Goal: Task Accomplishment & Management: Use online tool/utility

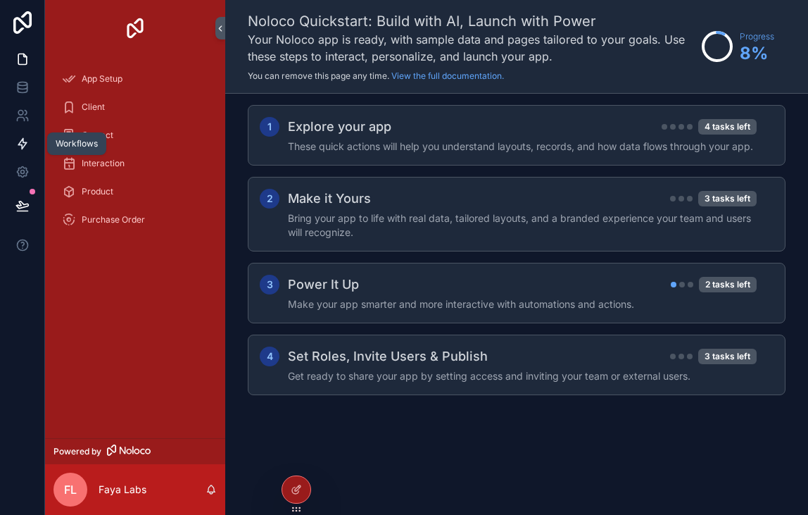
click at [17, 135] on link at bounding box center [22, 144] width 44 height 28
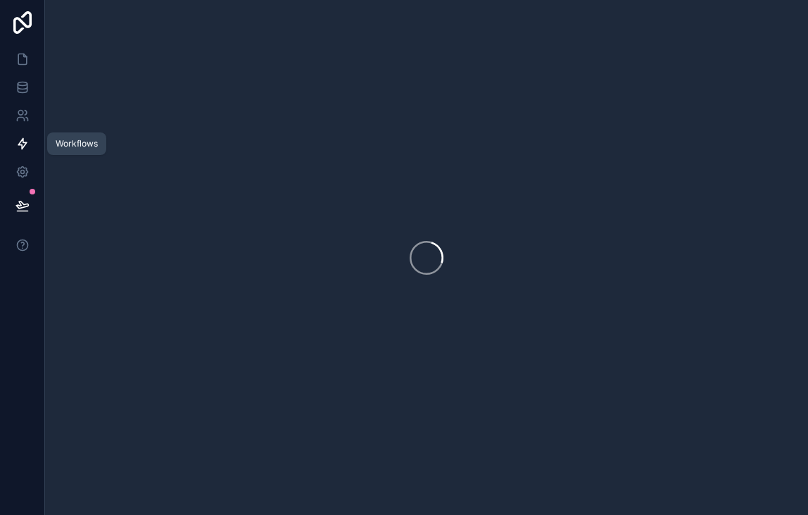
click at [17, 135] on link at bounding box center [22, 144] width 44 height 28
click at [19, 160] on link at bounding box center [22, 172] width 44 height 28
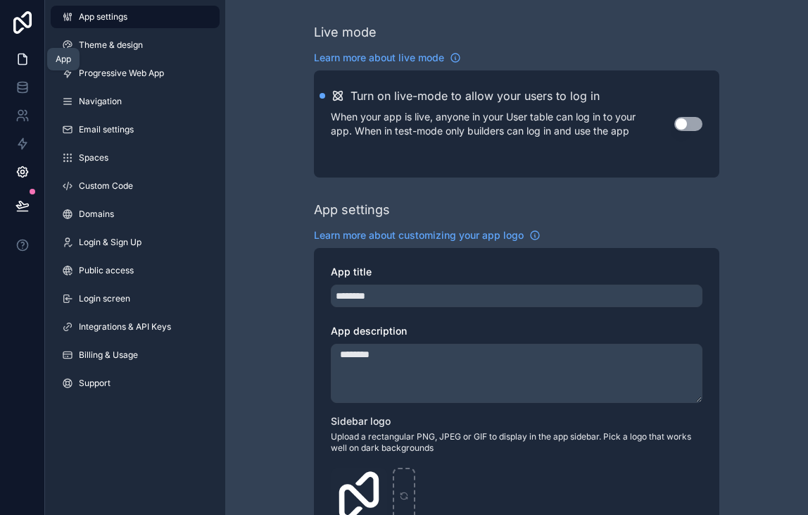
click at [32, 68] on link at bounding box center [22, 59] width 44 height 28
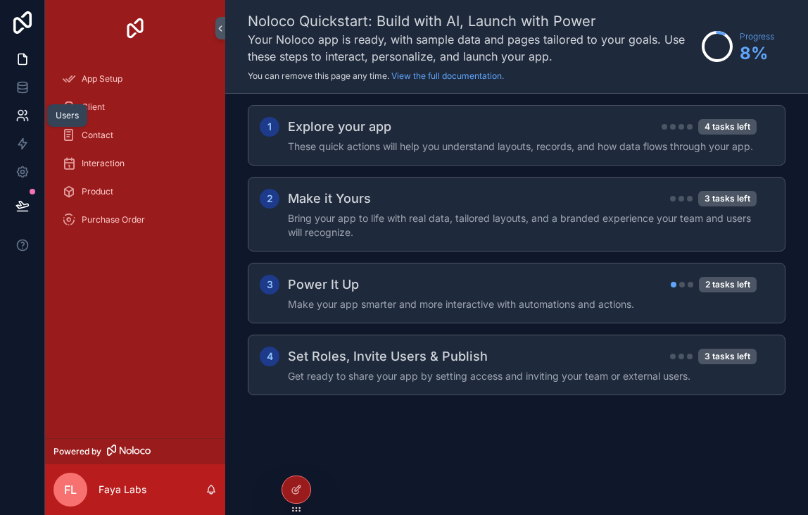
click at [32, 122] on link at bounding box center [22, 115] width 44 height 28
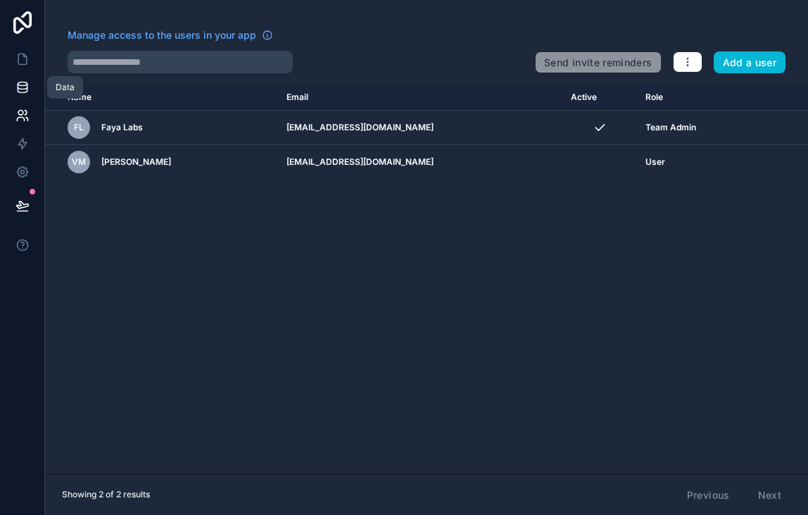
click at [29, 92] on icon at bounding box center [22, 87] width 14 height 14
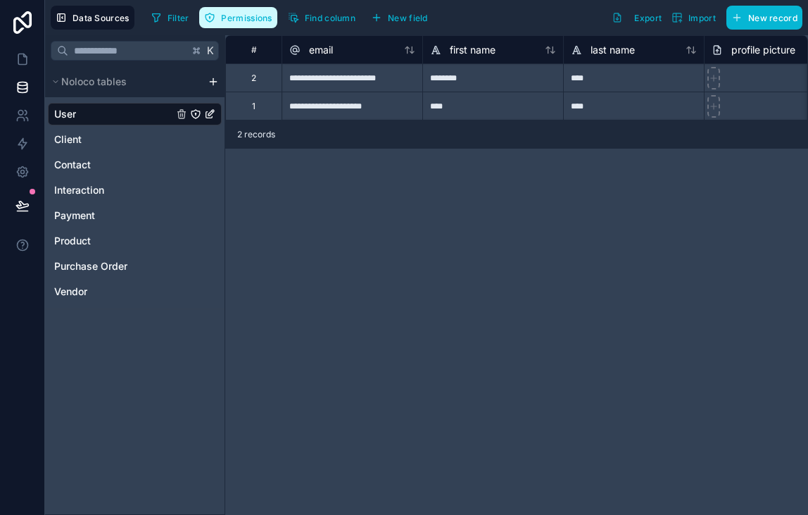
click at [239, 18] on span "Permissions" at bounding box center [246, 18] width 51 height 11
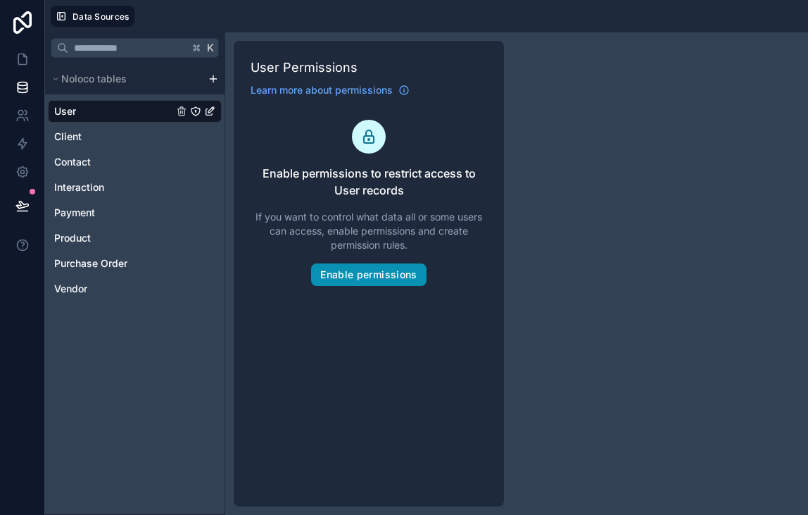
click at [387, 279] on button "Enable permissions" at bounding box center [368, 274] width 115 height 23
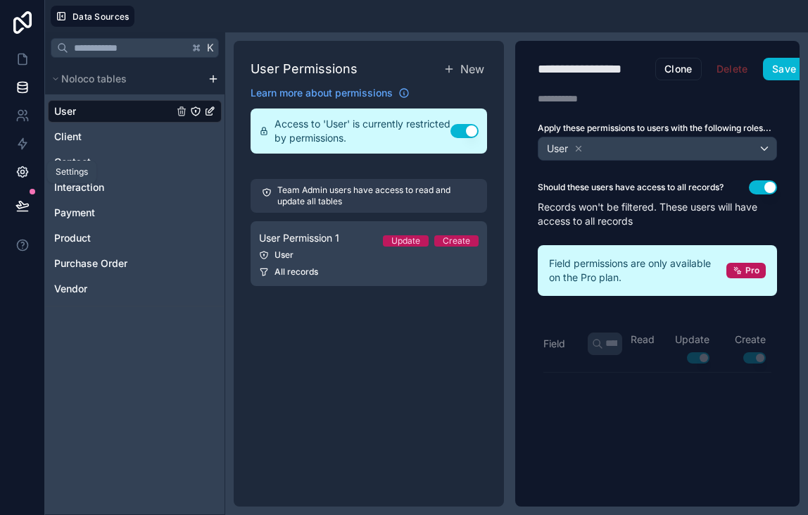
click at [32, 178] on link at bounding box center [22, 172] width 44 height 28
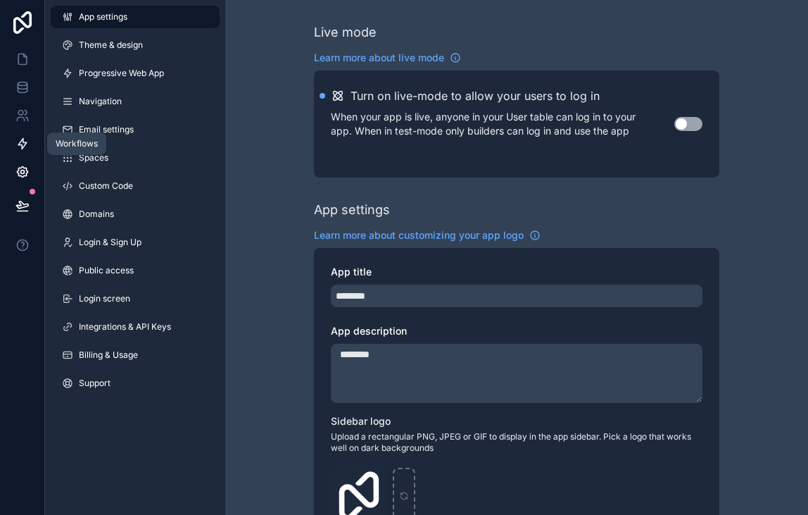
click at [32, 148] on link at bounding box center [22, 144] width 44 height 28
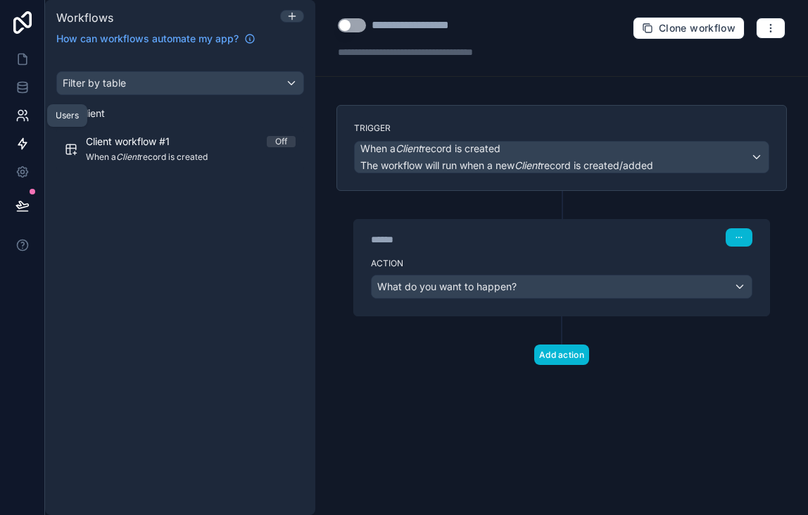
click at [28, 112] on icon at bounding box center [22, 115] width 14 height 14
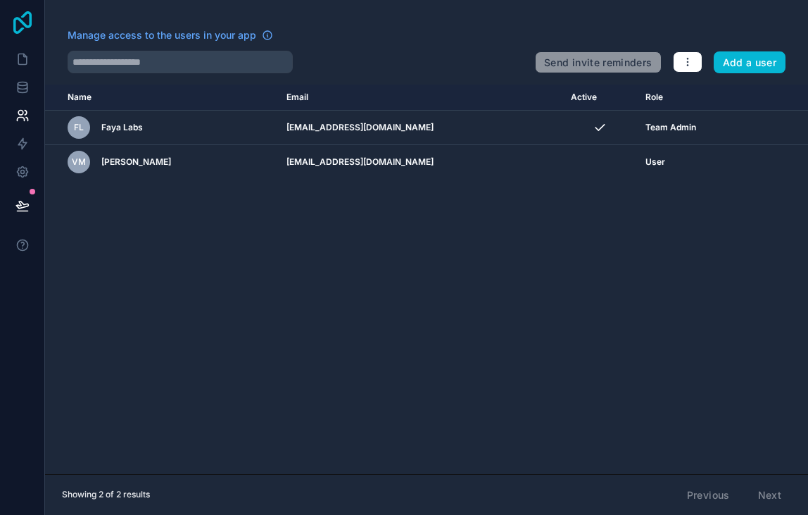
click at [18, 12] on icon at bounding box center [22, 22] width 28 height 23
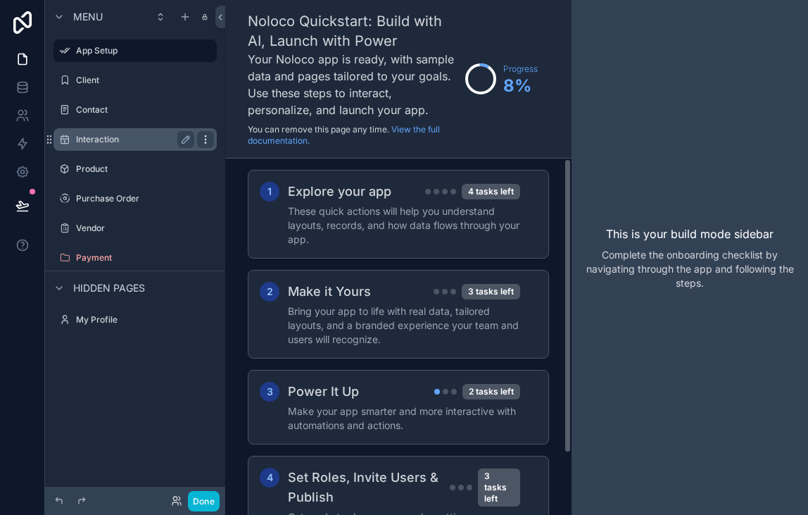
click at [205, 139] on icon "scrollable content" at bounding box center [205, 139] width 1 height 1
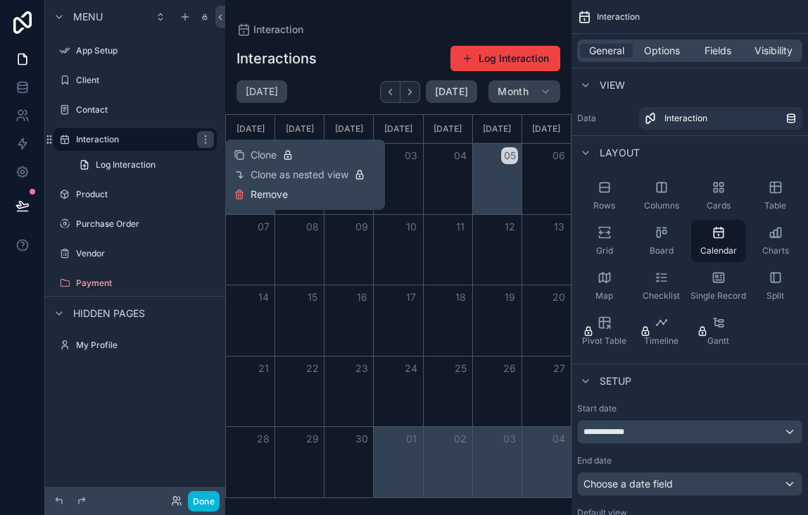
click at [258, 193] on span "Remove" at bounding box center [269, 194] width 37 height 14
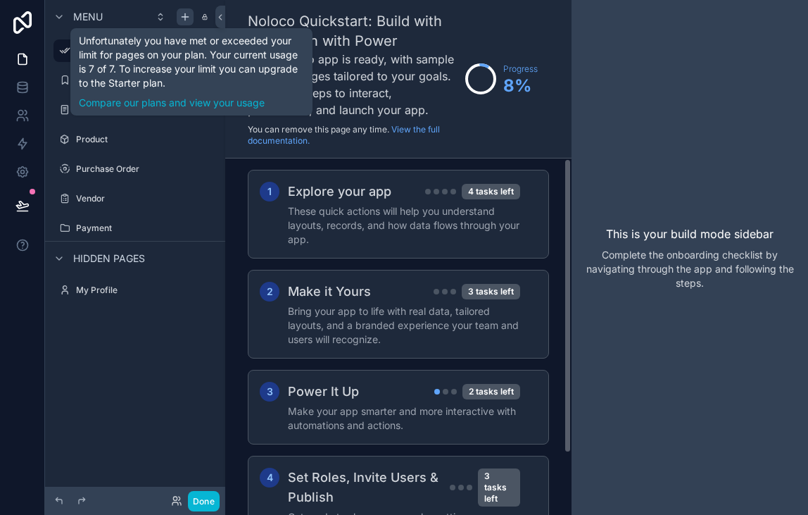
click at [182, 13] on icon "scrollable content" at bounding box center [184, 16] width 11 height 11
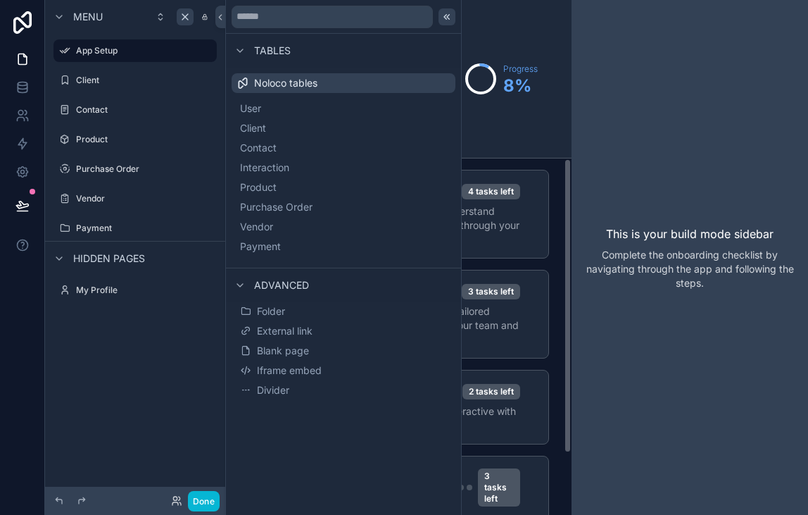
click at [450, 15] on icon at bounding box center [446, 16] width 11 height 11
click at [443, 19] on icon at bounding box center [446, 16] width 11 height 11
click at [448, 17] on icon at bounding box center [446, 16] width 11 height 11
click at [220, 13] on icon at bounding box center [220, 17] width 10 height 11
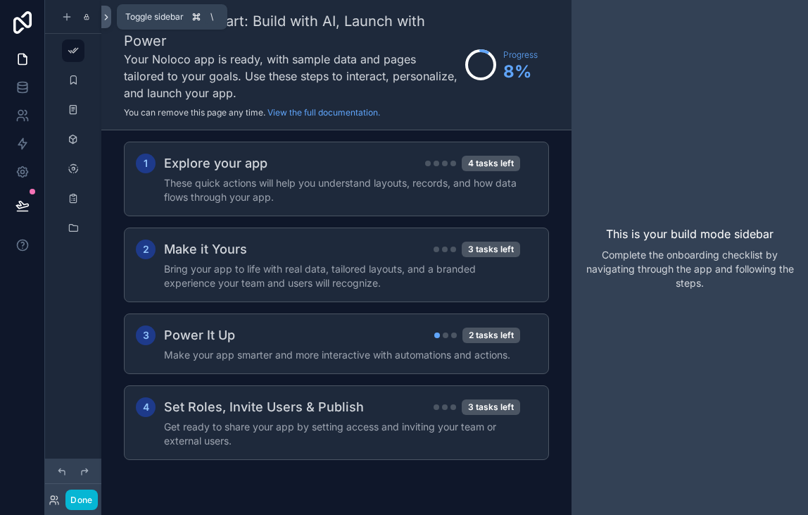
click at [109, 18] on icon at bounding box center [106, 17] width 10 height 11
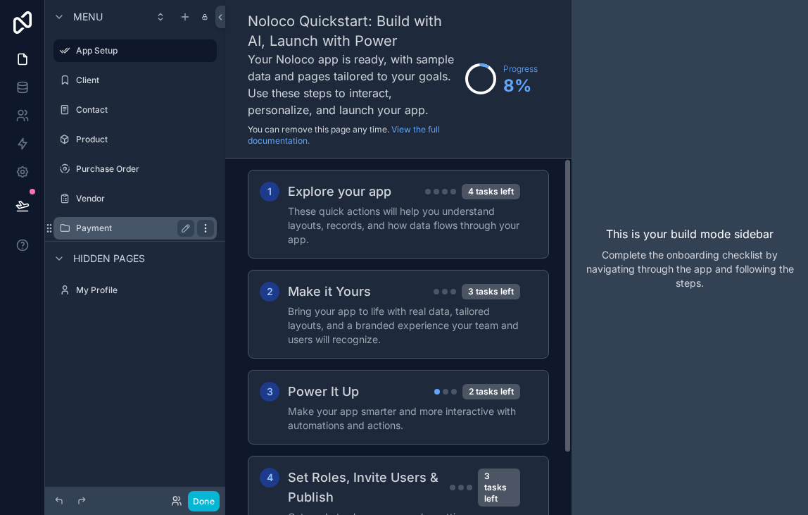
click at [206, 232] on icon "scrollable content" at bounding box center [205, 227] width 11 height 11
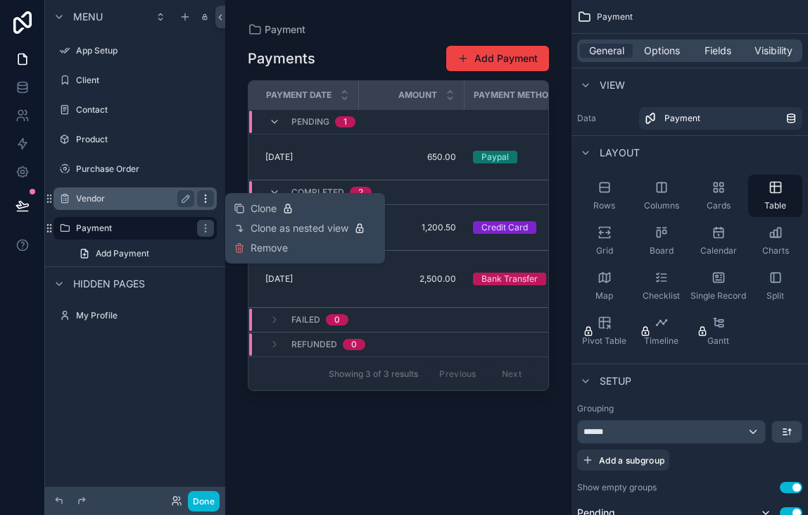
click at [205, 201] on icon "scrollable content" at bounding box center [205, 201] width 1 height 1
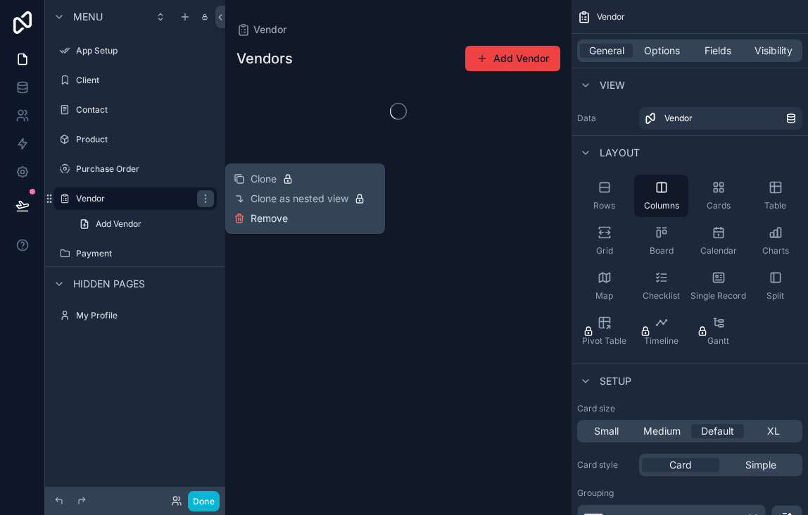
click at [249, 214] on button "Remove" at bounding box center [261, 218] width 54 height 14
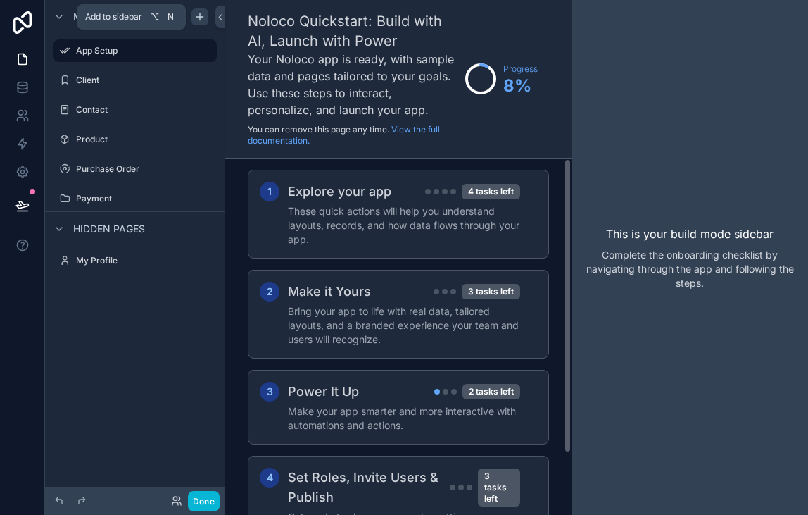
click at [201, 18] on icon "scrollable content" at bounding box center [199, 16] width 11 height 11
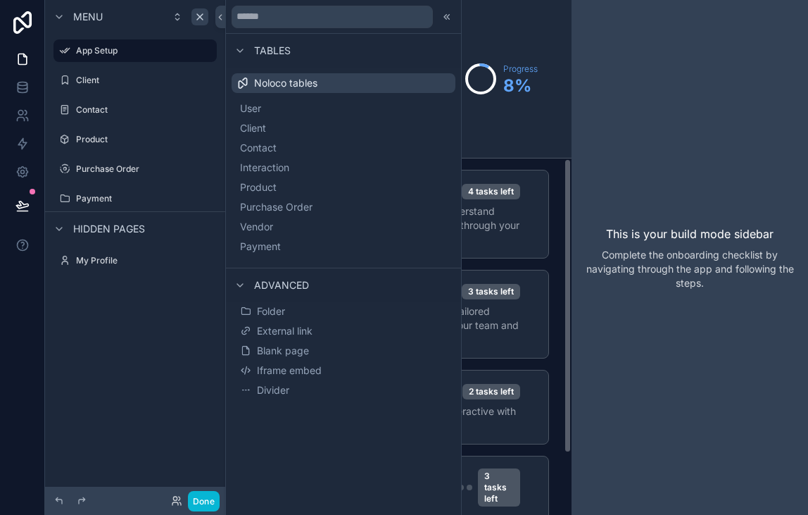
drag, startPoint x: 333, startPoint y: 30, endPoint x: 334, endPoint y: 22, distance: 8.5
click at [333, 30] on div at bounding box center [343, 17] width 235 height 34
click at [334, 22] on input "text" at bounding box center [332, 17] width 201 height 23
type input "*"
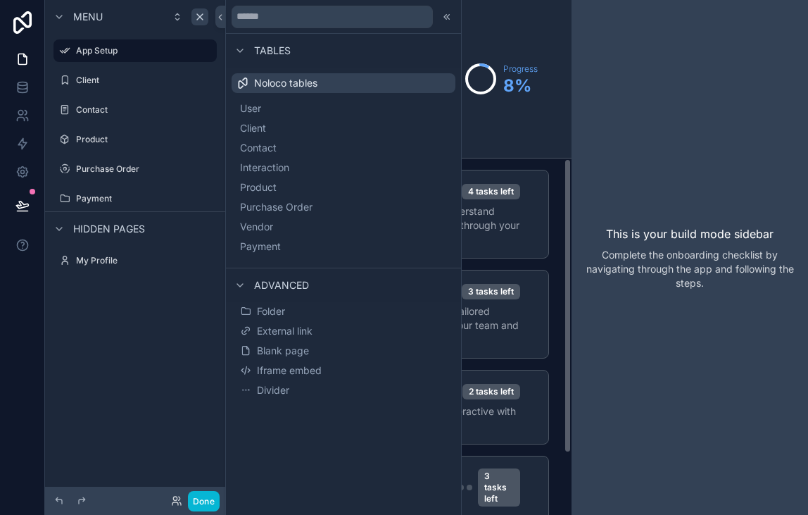
click at [213, 13] on div "Menu" at bounding box center [135, 17] width 180 height 34
click at [216, 15] on icon at bounding box center [220, 17] width 10 height 11
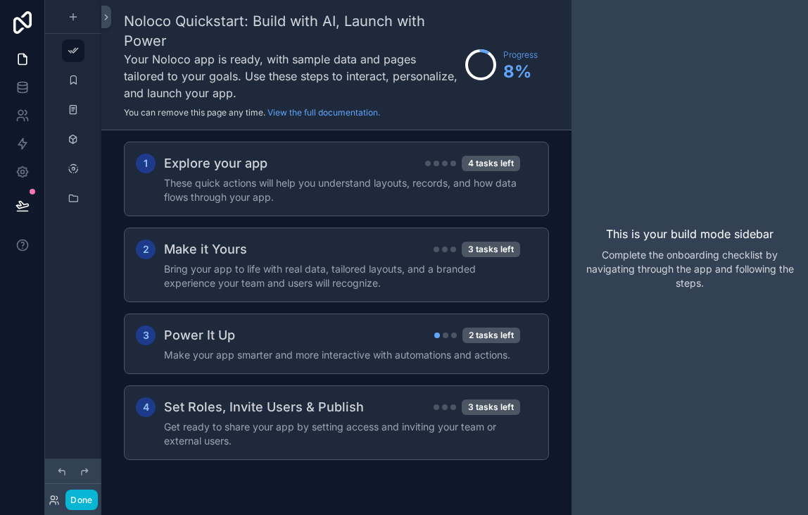
click at [111, 17] on div "Noloco Quickstart: Build with AI, Launch with Power Your Noloco app is ready, w…" at bounding box center [336, 65] width 470 height 130
click at [110, 19] on icon at bounding box center [106, 17] width 10 height 11
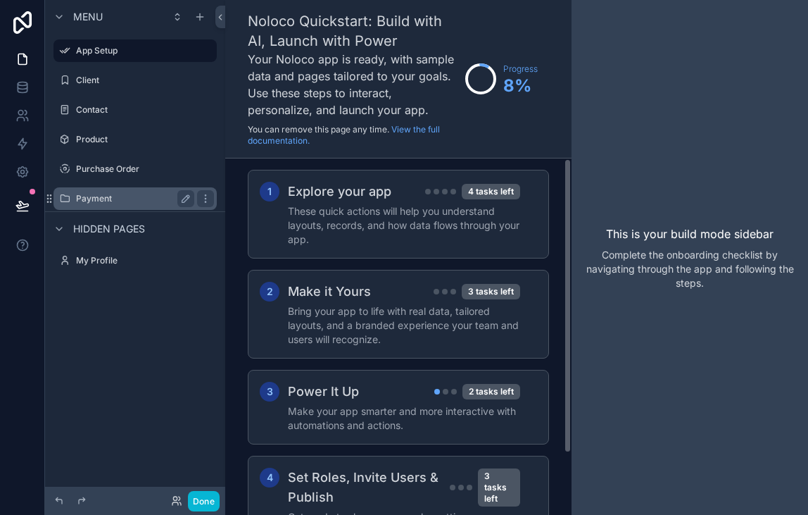
click at [120, 191] on div "Payment" at bounding box center [135, 198] width 118 height 17
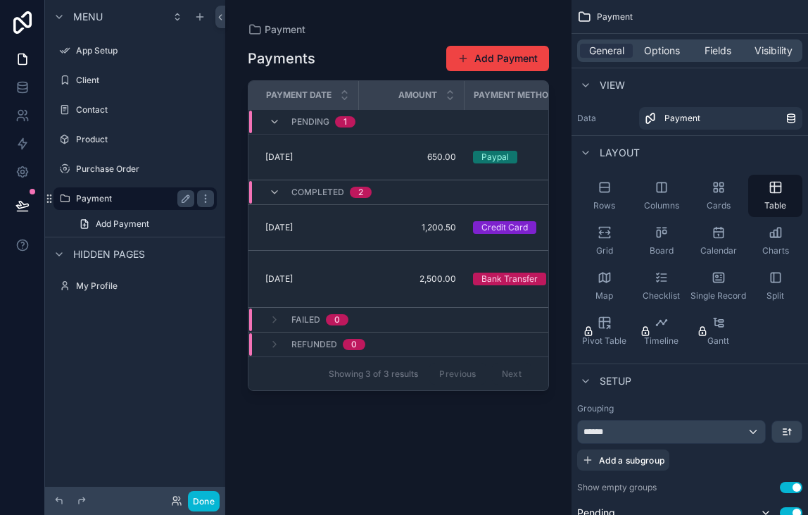
click at [114, 204] on div "Payment" at bounding box center [135, 198] width 118 height 17
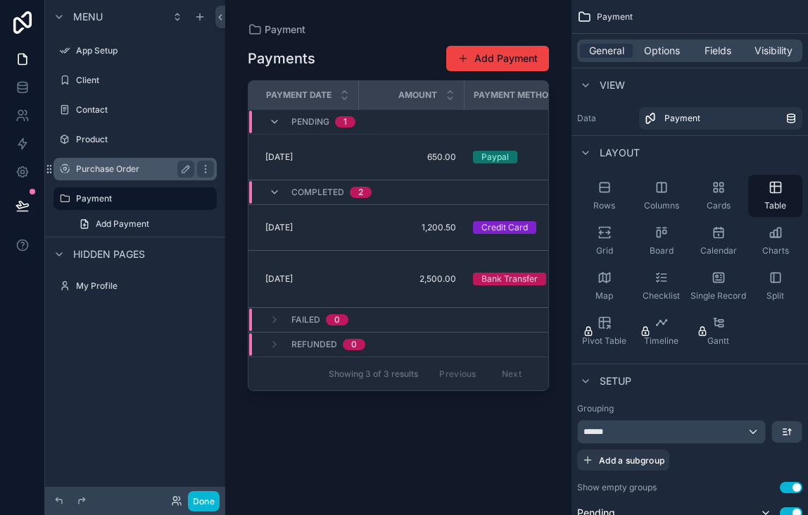
click at [95, 178] on div "Purchase Order" at bounding box center [135, 169] width 158 height 23
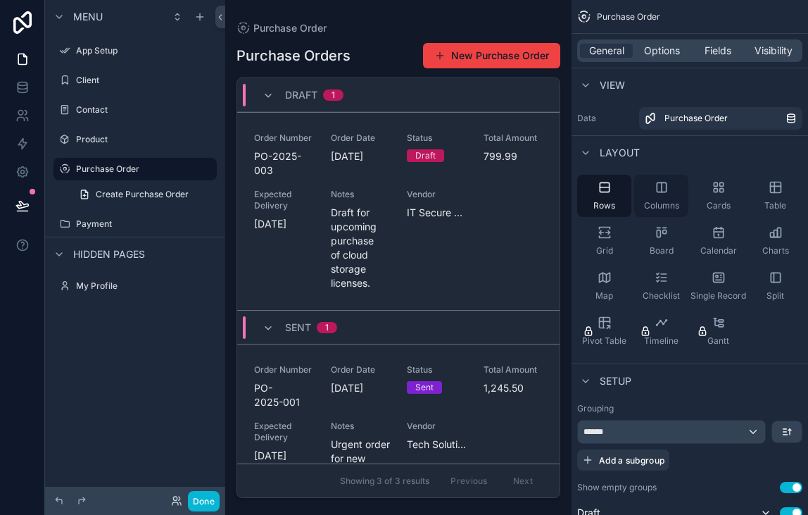
click at [650, 200] on span "Columns" at bounding box center [661, 205] width 35 height 11
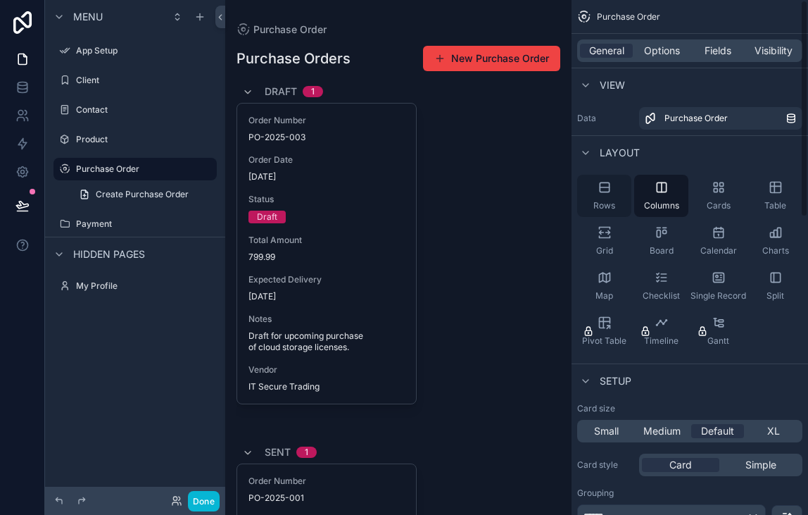
click at [593, 188] on div "Rows" at bounding box center [604, 196] width 54 height 42
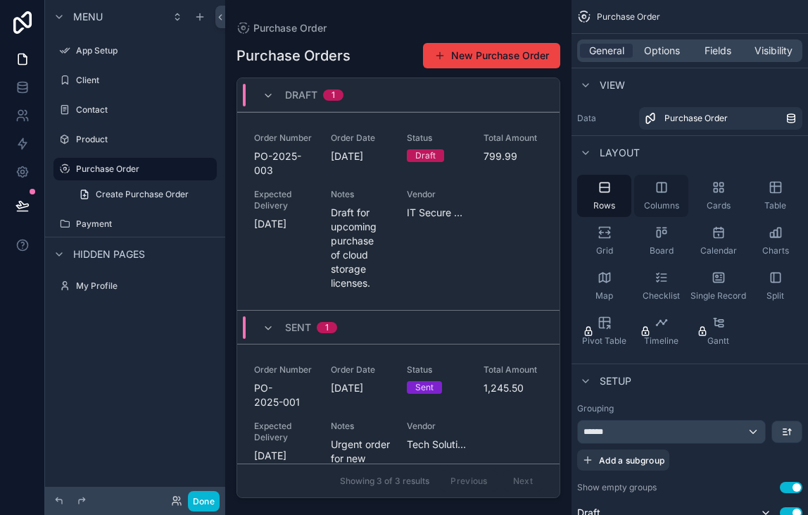
click at [673, 197] on div "Columns" at bounding box center [661, 196] width 54 height 42
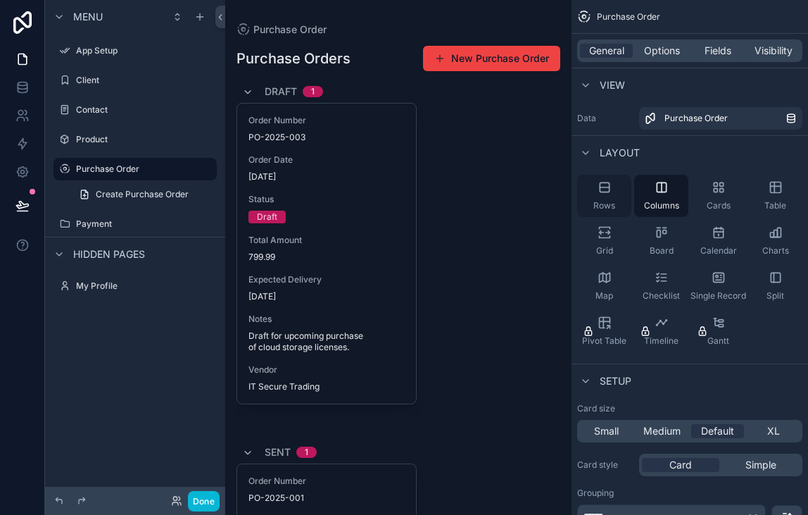
click at [617, 204] on div "Rows" at bounding box center [604, 196] width 54 height 42
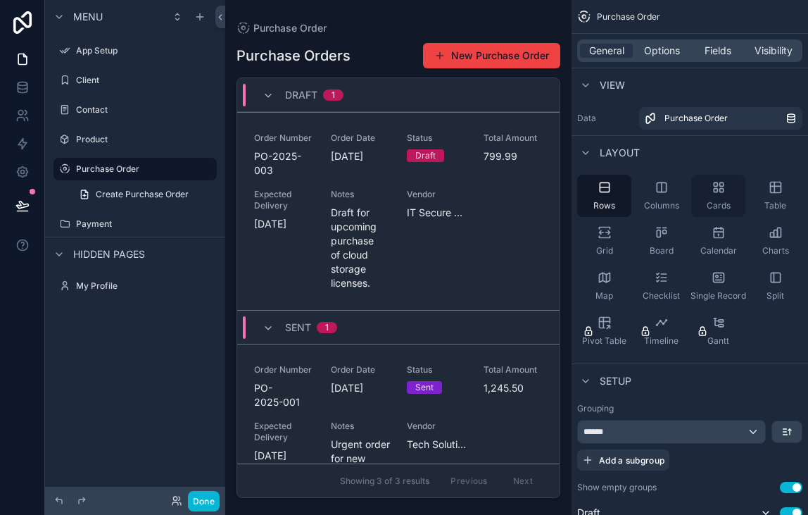
click at [714, 198] on div "Cards" at bounding box center [718, 196] width 54 height 42
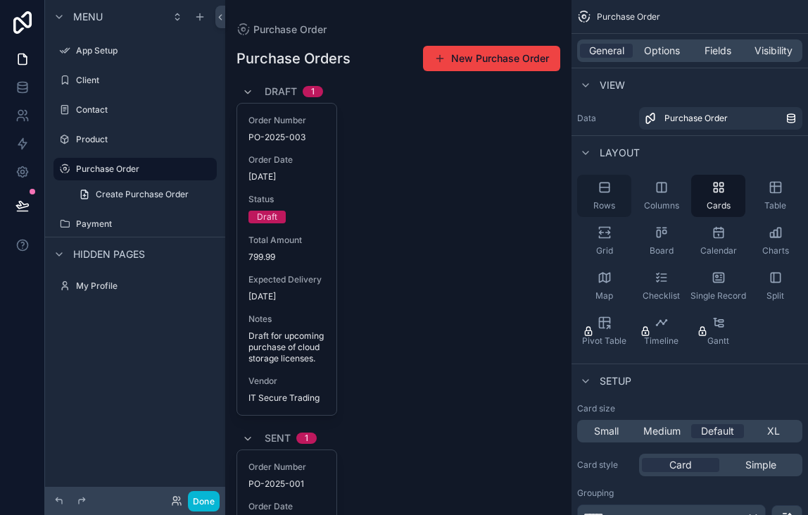
click at [605, 194] on icon "scrollable content" at bounding box center [605, 187] width 14 height 14
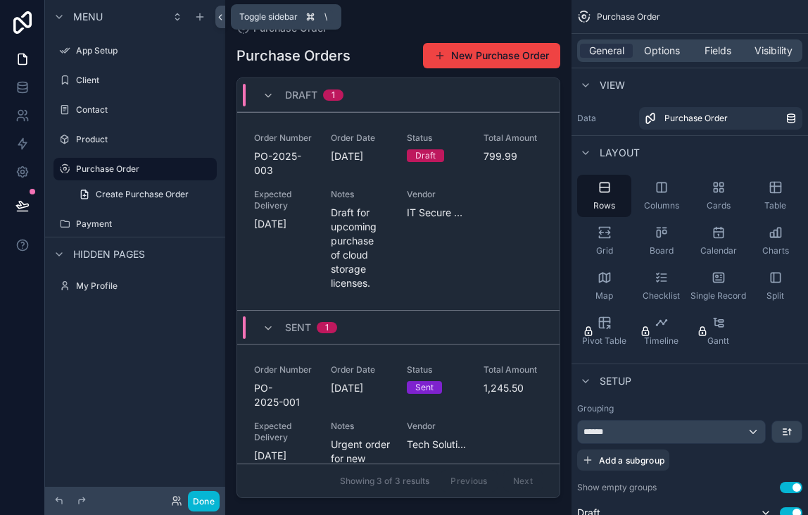
click at [221, 18] on icon at bounding box center [220, 17] width 10 height 11
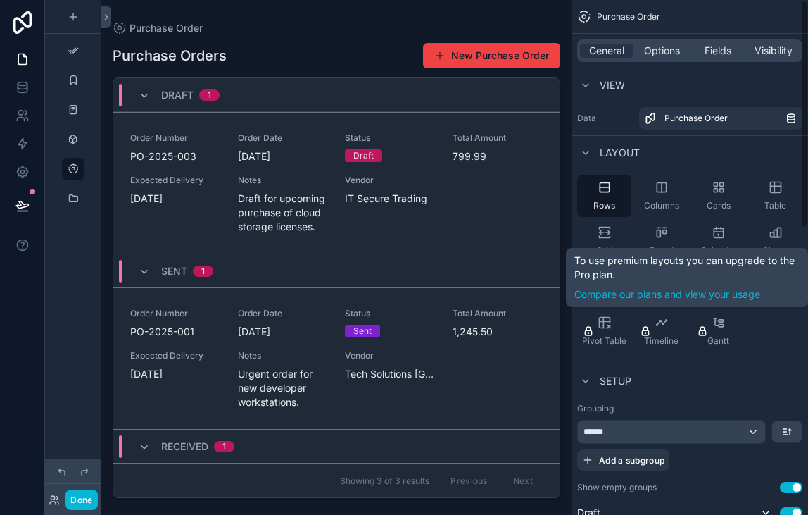
click at [759, 326] on div "Rows Columns Cards Table Grid Board Calendar Charts Map Checklist Single Record…" at bounding box center [690, 263] width 237 height 189
click at [770, 333] on div "Rows Columns Cards Table Grid Board Calendar Charts Map Checklist Single Record…" at bounding box center [690, 263] width 237 height 189
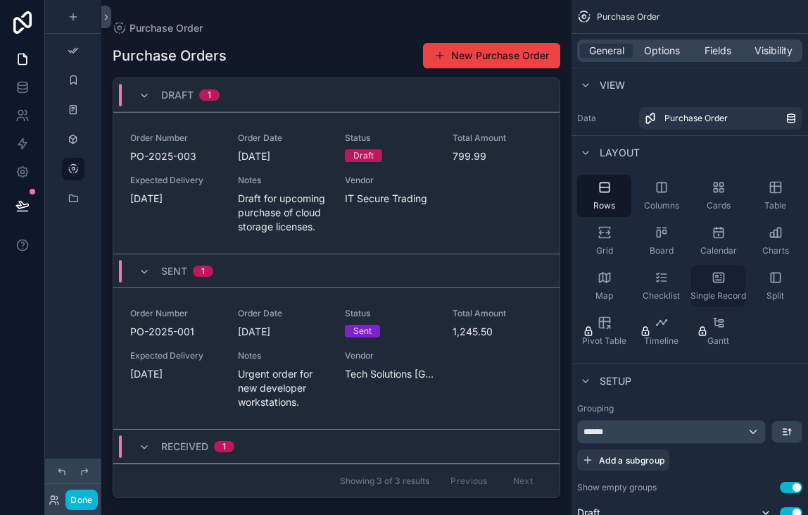
click at [719, 285] on div "Single Record" at bounding box center [718, 286] width 54 height 42
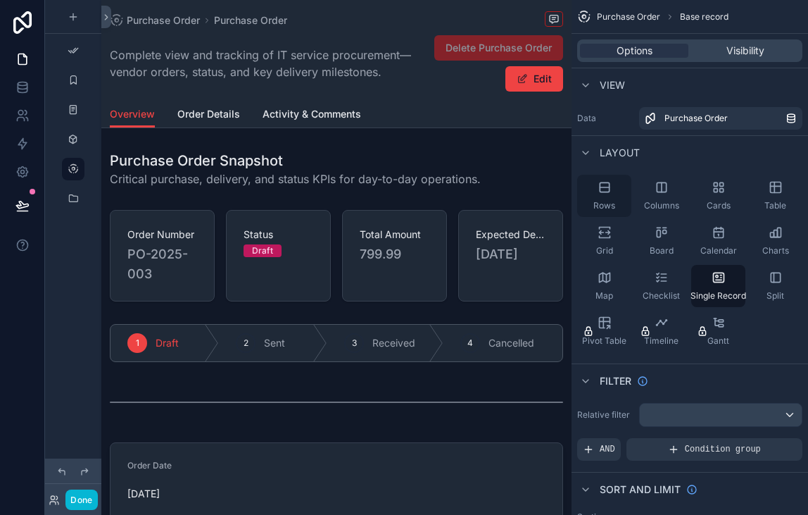
click at [595, 202] on span "Rows" at bounding box center [604, 205] width 22 height 11
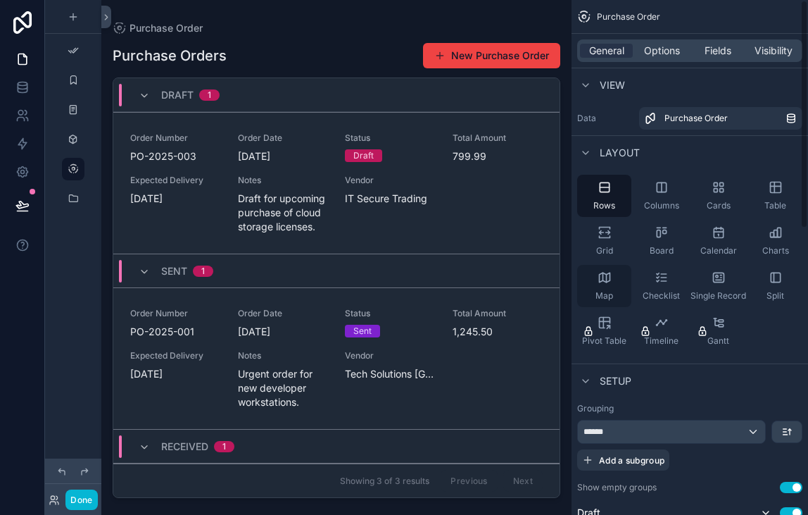
click at [624, 278] on div "Map" at bounding box center [604, 286] width 54 height 42
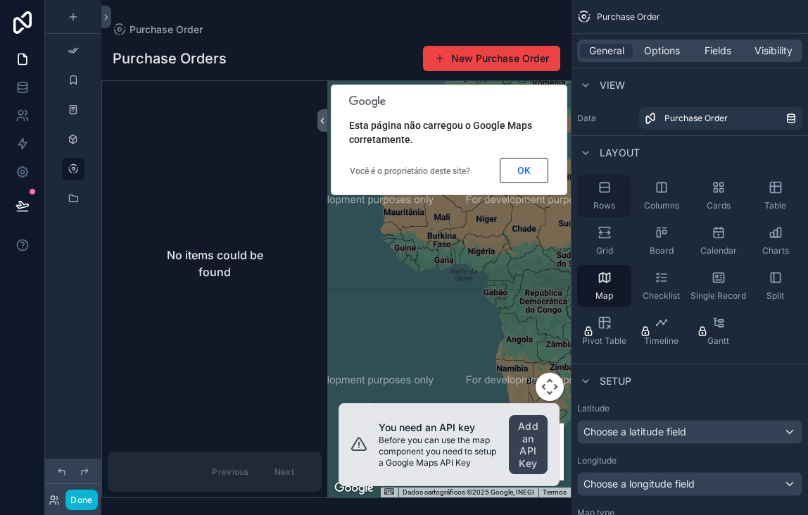
click at [624, 198] on div "Rows" at bounding box center [604, 196] width 54 height 42
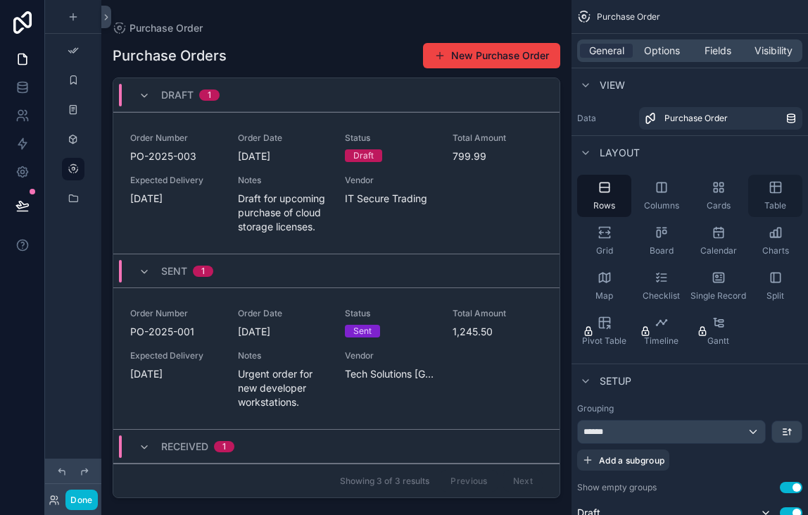
click at [760, 189] on div "Table" at bounding box center [775, 196] width 54 height 42
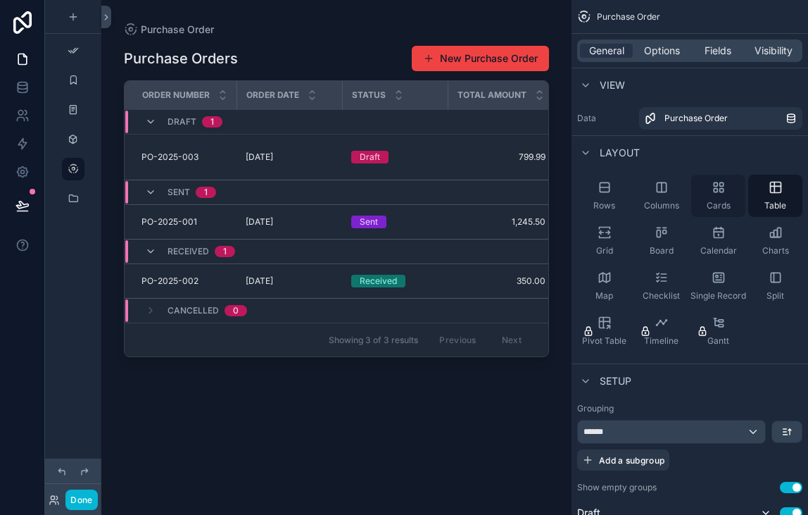
click at [708, 189] on div "Cards" at bounding box center [718, 196] width 54 height 42
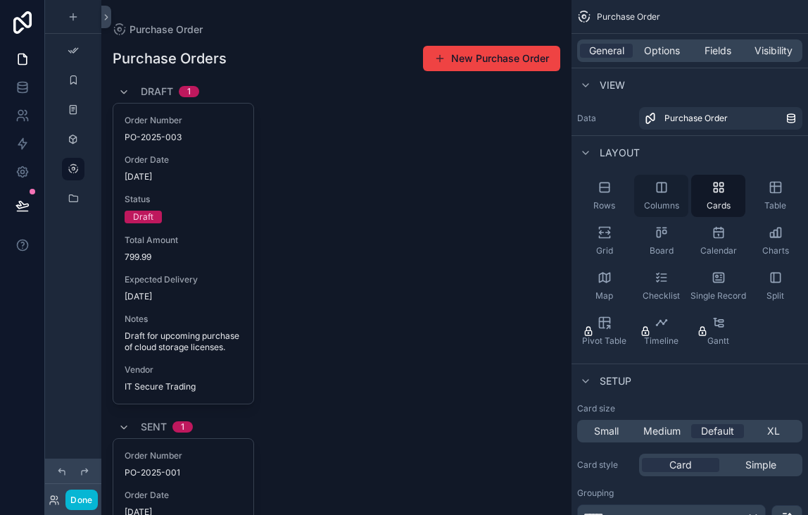
click at [672, 195] on div "Columns" at bounding box center [661, 196] width 54 height 42
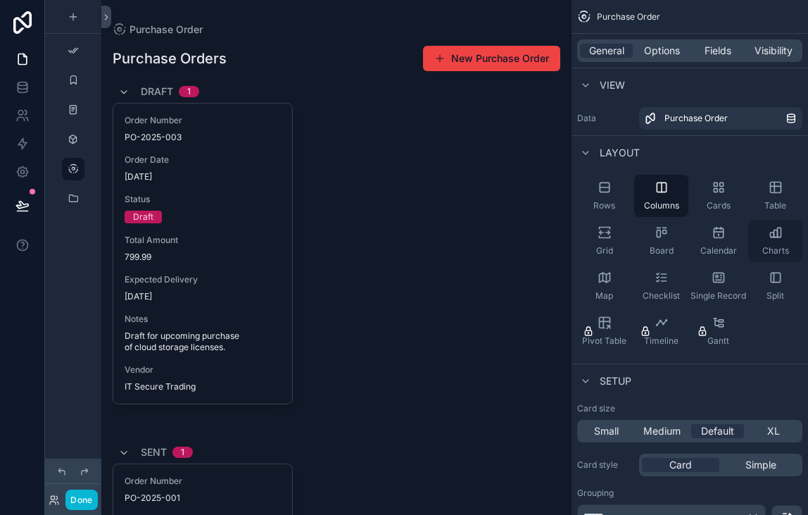
click at [783, 256] on span "Charts" at bounding box center [775, 250] width 27 height 11
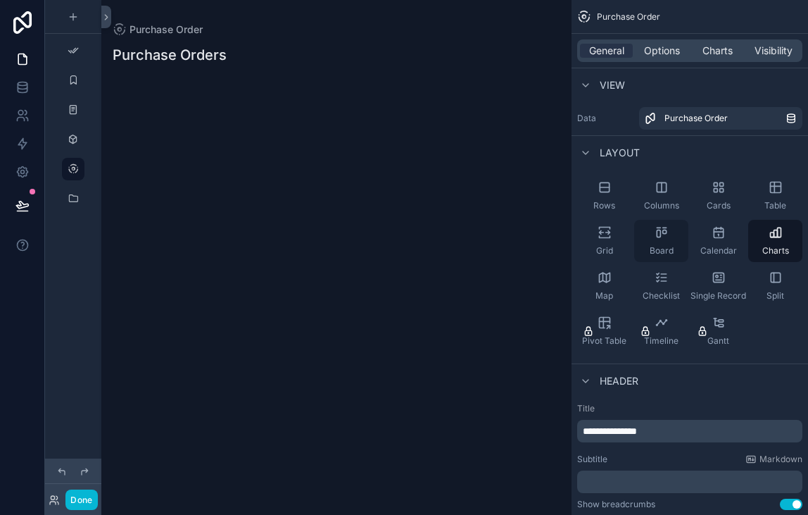
click at [647, 235] on div "Board" at bounding box center [661, 241] width 54 height 42
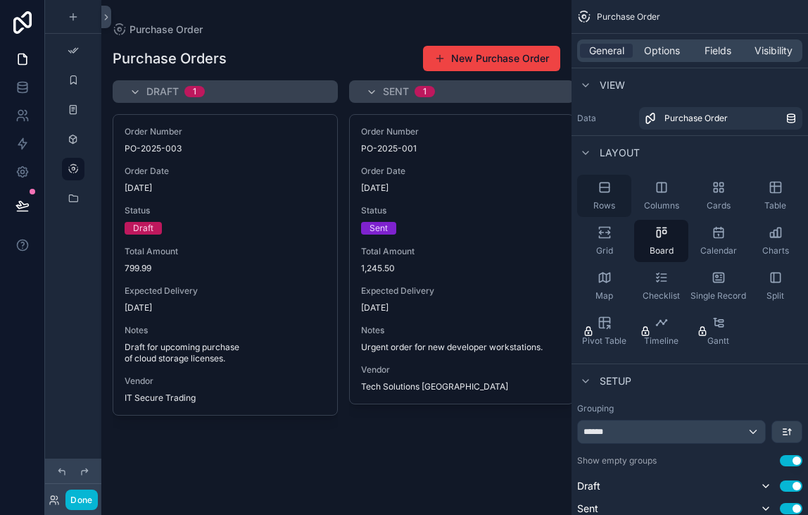
click at [618, 203] on div "Rows" at bounding box center [604, 196] width 54 height 42
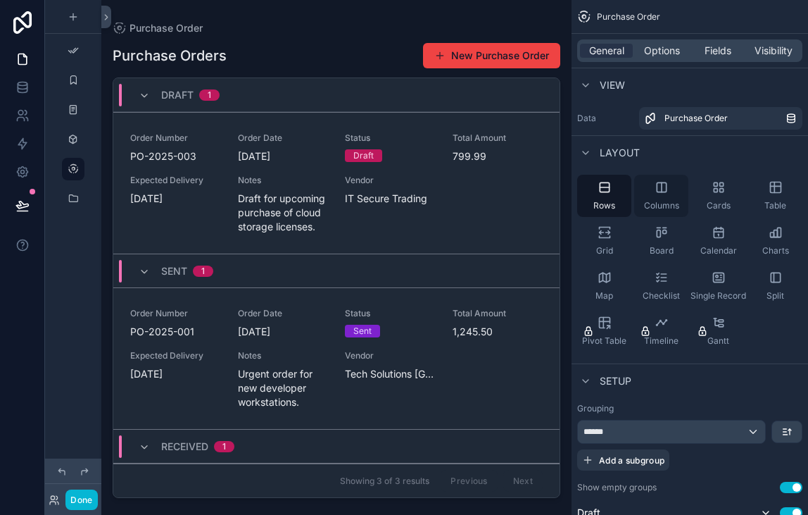
click at [668, 189] on icon "scrollable content" at bounding box center [662, 187] width 14 height 14
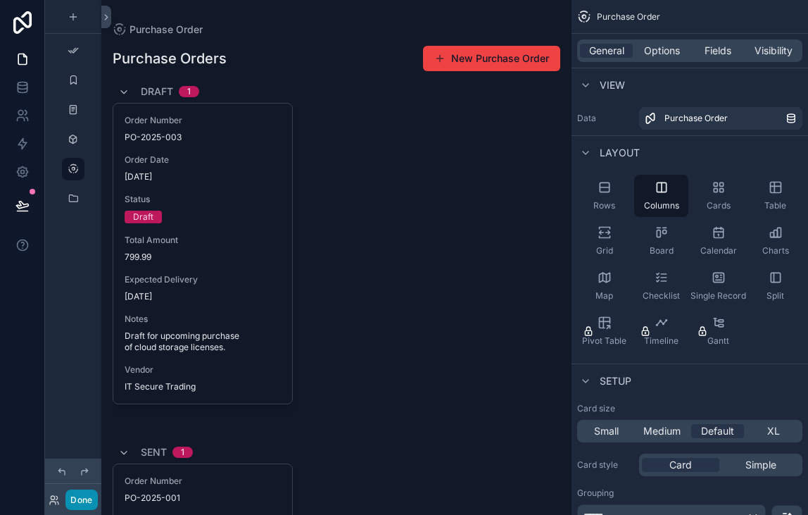
drag, startPoint x: 78, startPoint y: 503, endPoint x: 581, endPoint y: 263, distance: 556.9
click at [568, 272] on div "Done App Setup Client Contact Product Purchase Order Payment My Profile Powered…" at bounding box center [426, 257] width 763 height 515
click at [777, 194] on div "Table" at bounding box center [775, 196] width 54 height 42
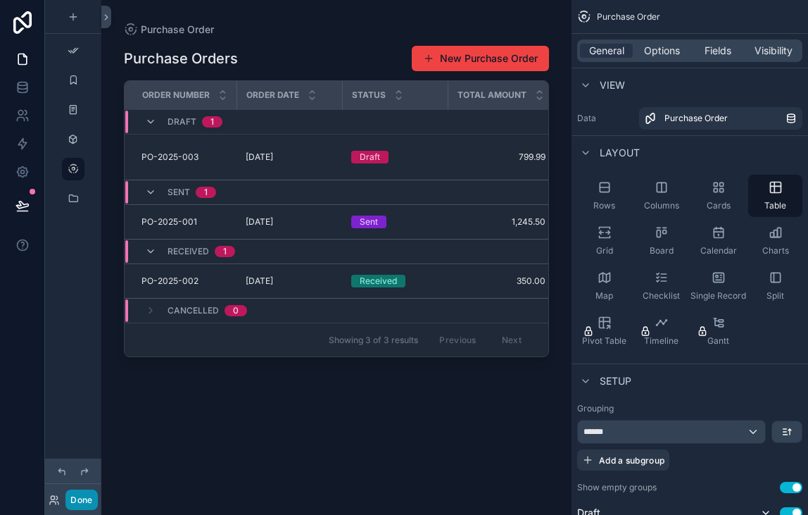
click at [85, 508] on button "Done" at bounding box center [81, 499] width 32 height 20
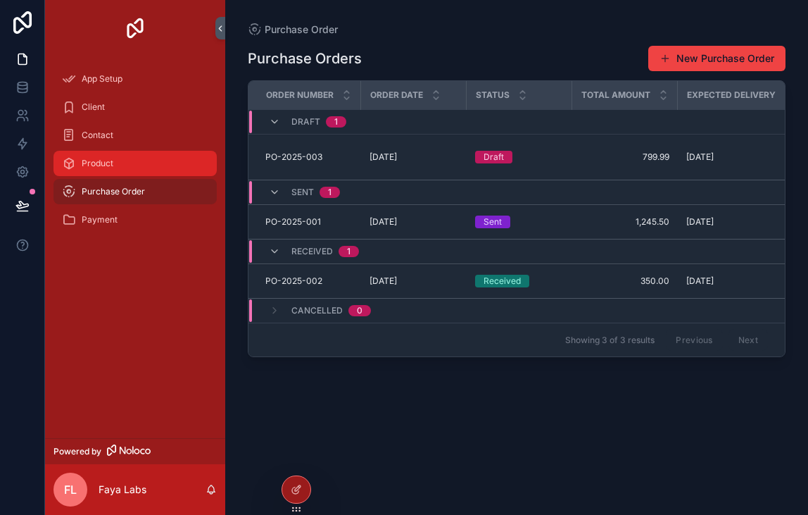
click at [175, 168] on div "Product" at bounding box center [135, 163] width 146 height 23
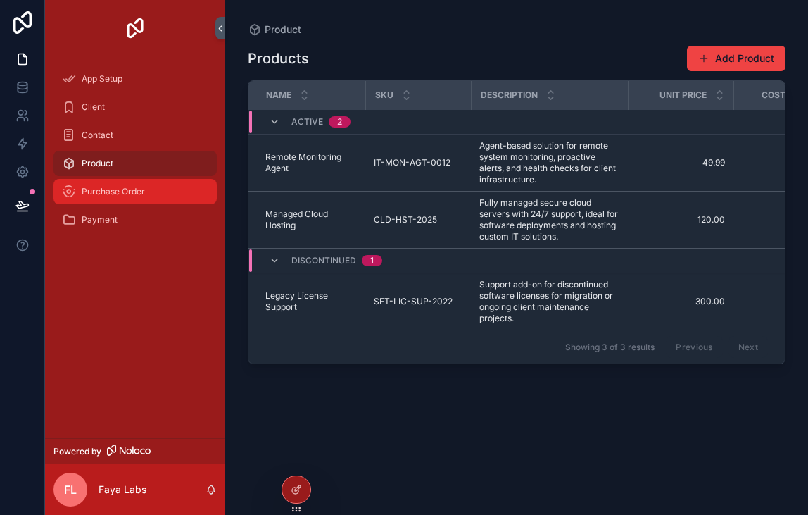
click at [172, 191] on div "Purchase Order" at bounding box center [135, 191] width 146 height 23
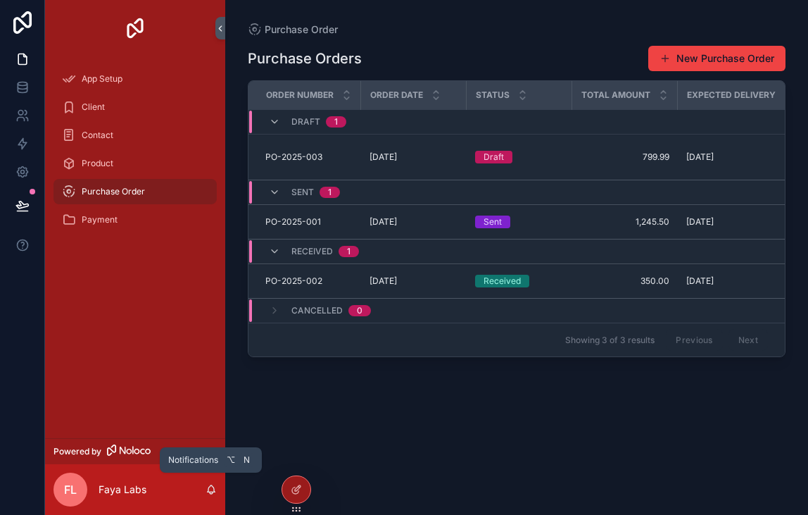
click at [214, 487] on icon "scrollable content" at bounding box center [211, 489] width 11 height 11
click at [280, 490] on div "Purchase Orders New Purchase Order Order Number Order Date Status Total Amount …" at bounding box center [517, 267] width 538 height 461
click at [294, 490] on icon at bounding box center [296, 489] width 11 height 11
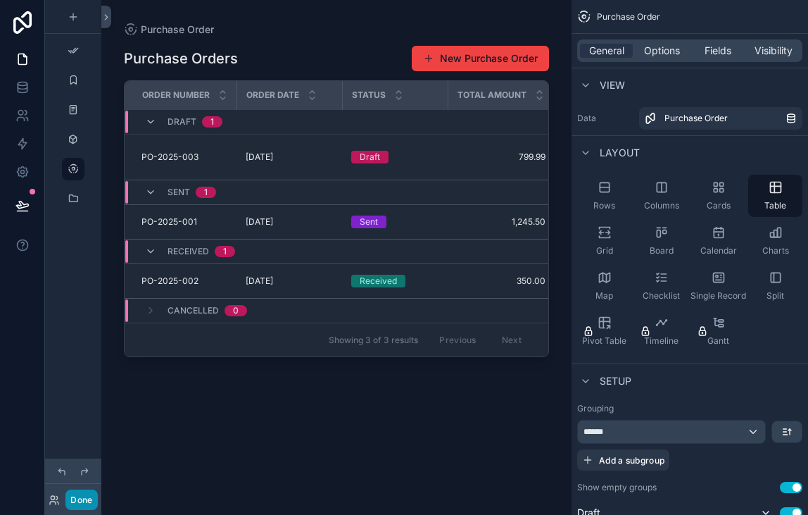
click at [75, 495] on button "Done" at bounding box center [81, 499] width 32 height 20
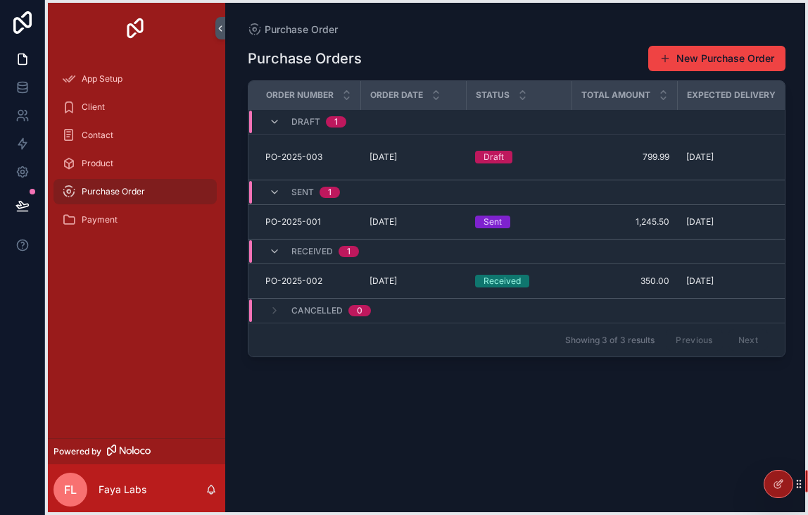
drag, startPoint x: 298, startPoint y: 509, endPoint x: 780, endPoint y: 503, distance: 482.2
drag, startPoint x: 801, startPoint y: 486, endPoint x: 800, endPoint y: 496, distance: 9.9
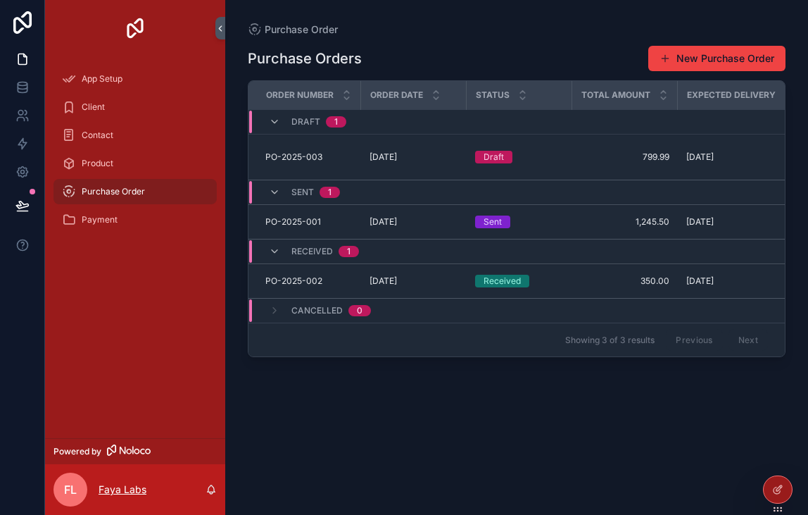
drag, startPoint x: 154, startPoint y: 483, endPoint x: 134, endPoint y: 484, distance: 20.5
click at [153, 483] on div "FL Faya Labs" at bounding box center [135, 489] width 180 height 51
click at [127, 486] on p "Faya Labs" at bounding box center [123, 489] width 48 height 14
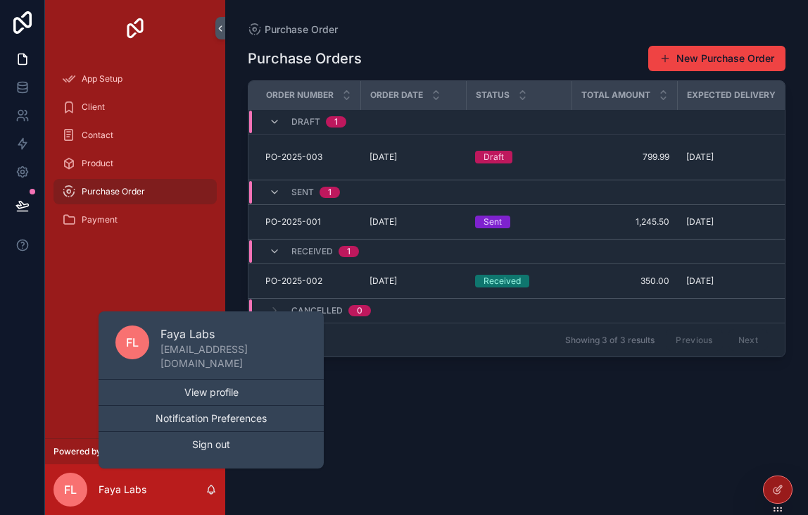
click at [75, 488] on span "FL" at bounding box center [70, 489] width 13 height 17
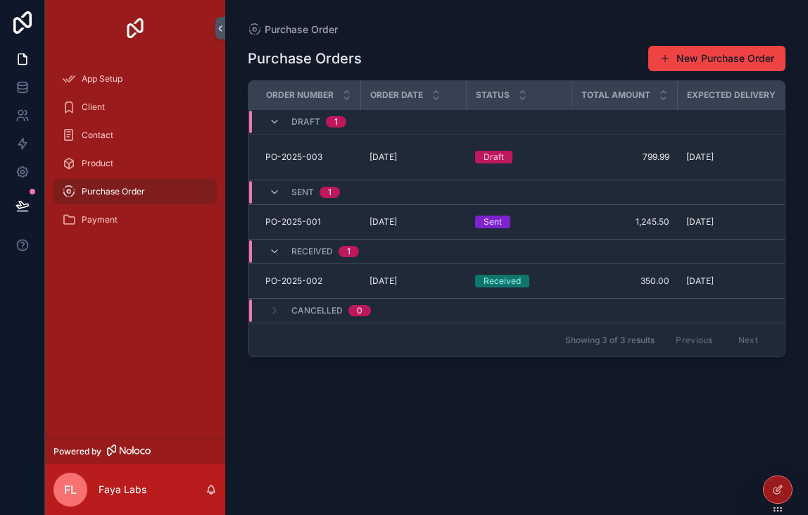
click at [74, 488] on span "FL" at bounding box center [70, 489] width 13 height 17
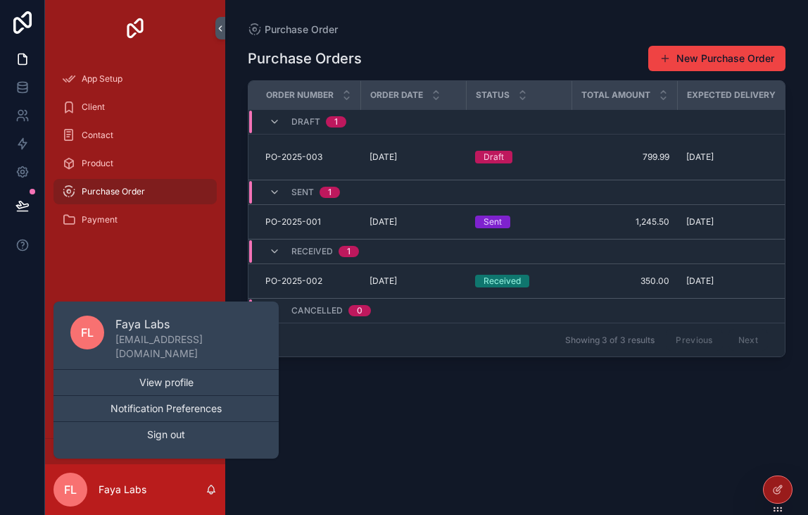
click at [335, 415] on div "Purchase Orders New Purchase Order Order Number Order Date Status Total Amount …" at bounding box center [517, 267] width 538 height 461
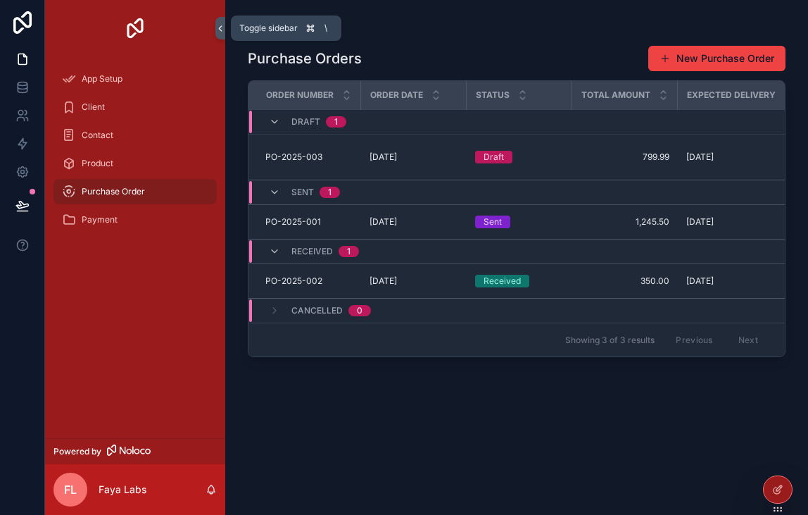
click at [223, 27] on icon "scrollable content" at bounding box center [220, 28] width 10 height 11
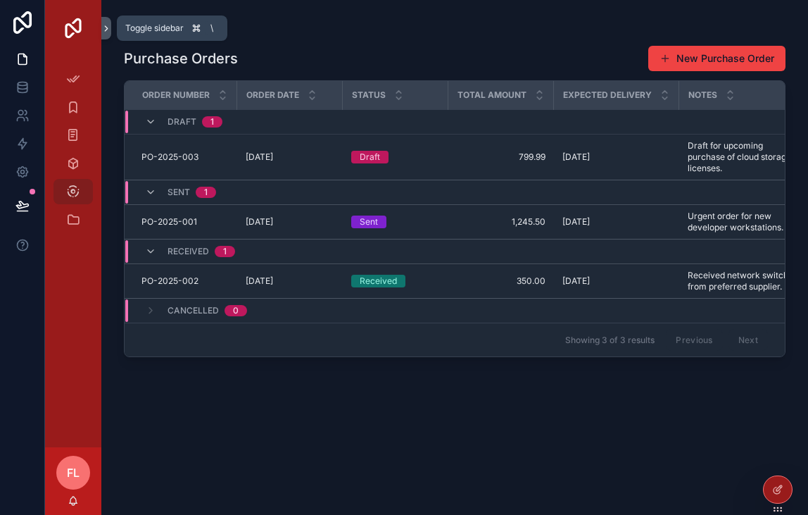
click at [103, 23] on icon "scrollable content" at bounding box center [106, 28] width 10 height 11
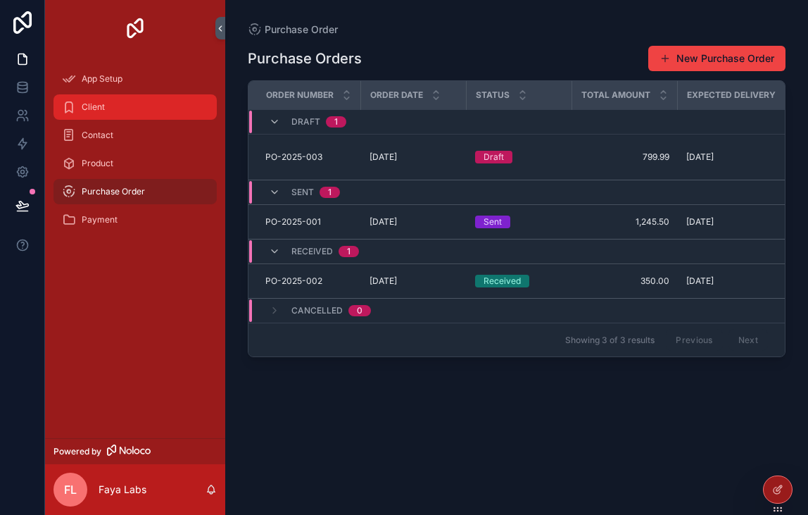
click at [141, 107] on div "Client" at bounding box center [135, 107] width 146 height 23
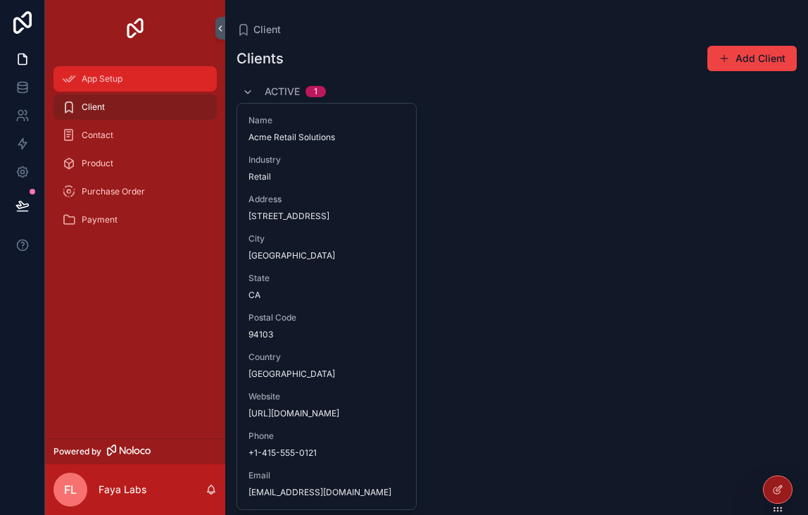
click at [153, 81] on div "App Setup" at bounding box center [135, 79] width 146 height 23
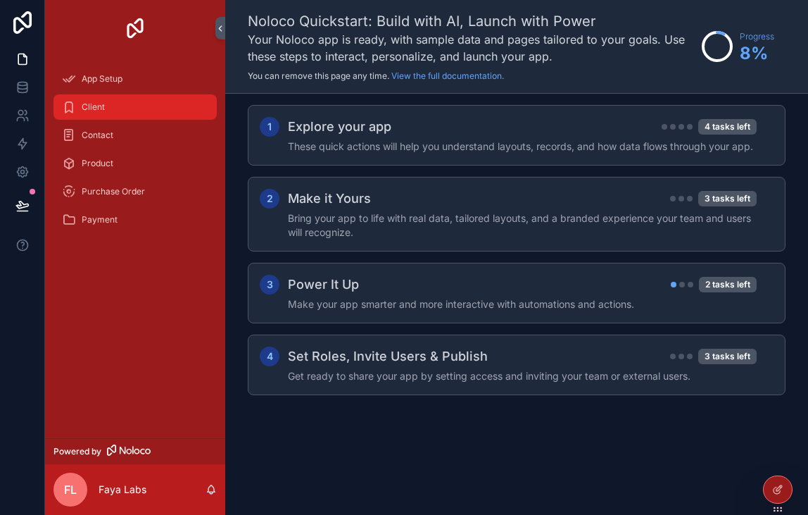
click at [153, 100] on div "Client" at bounding box center [135, 107] width 146 height 23
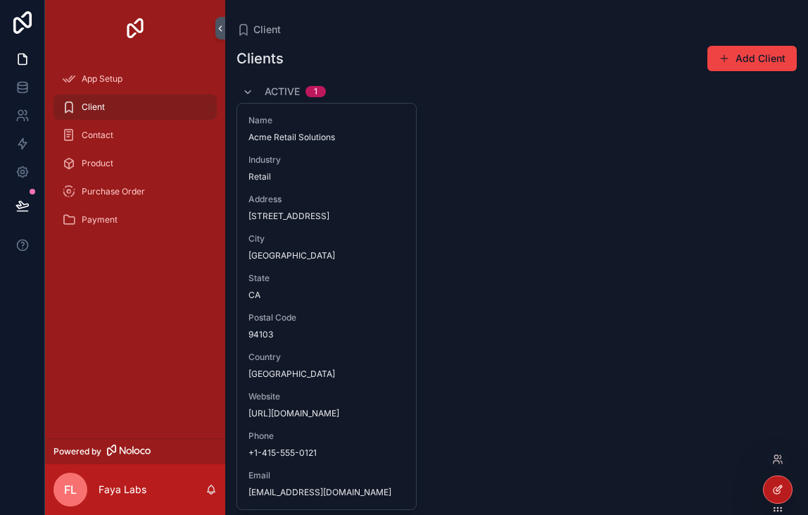
click at [778, 481] on div at bounding box center [778, 489] width 28 height 27
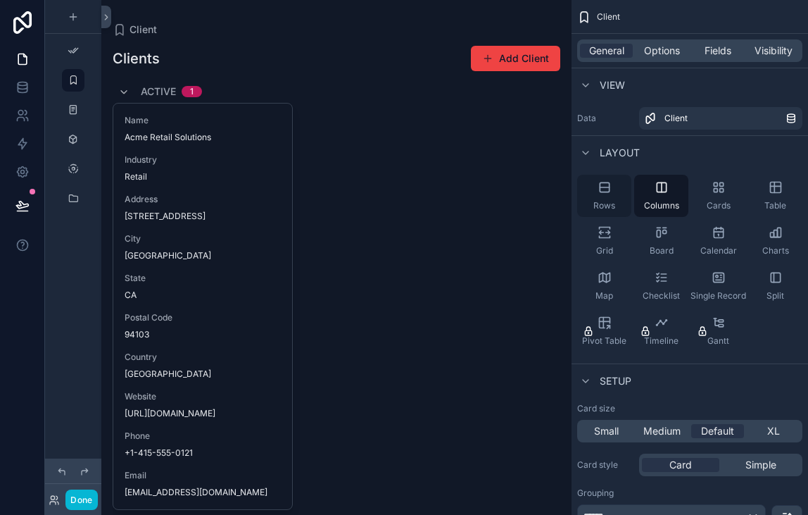
click at [626, 203] on div "Rows" at bounding box center [604, 196] width 54 height 42
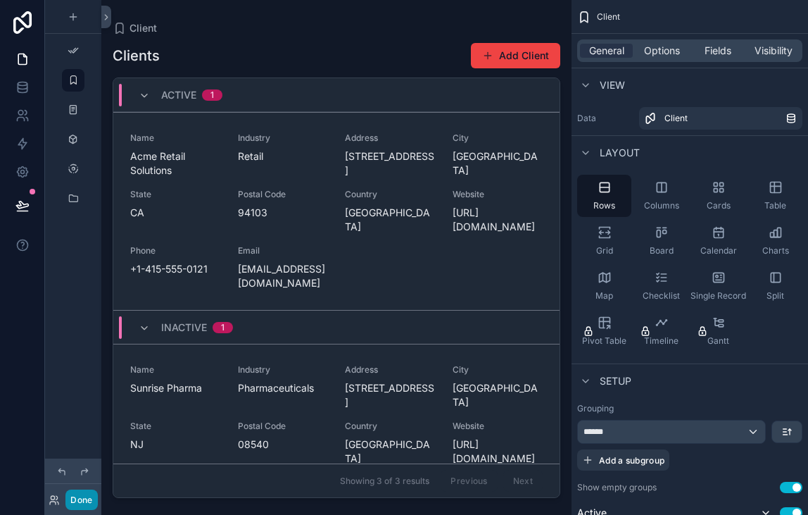
click at [79, 498] on button "Done" at bounding box center [81, 499] width 32 height 20
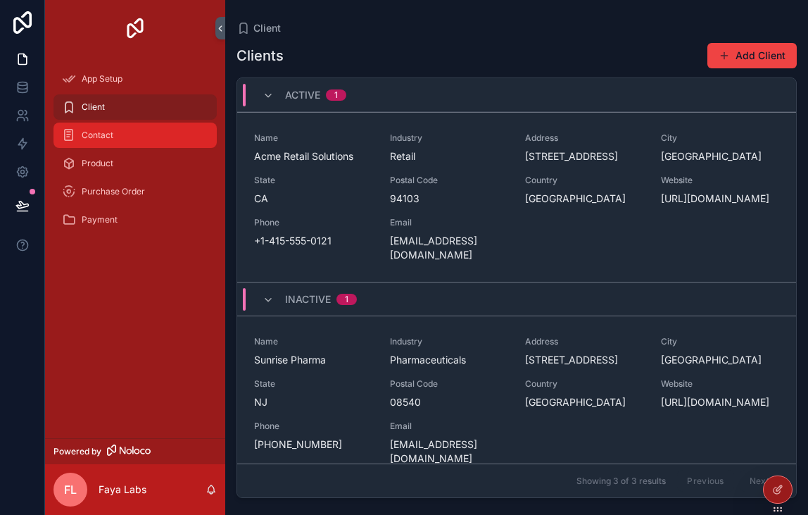
click at [133, 146] on div "Contact" at bounding box center [135, 135] width 146 height 23
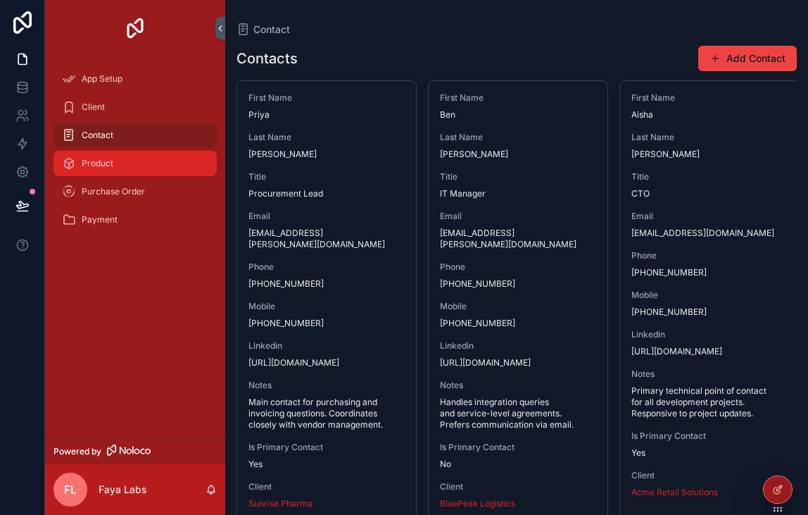
click at [139, 165] on div "Product" at bounding box center [135, 163] width 146 height 23
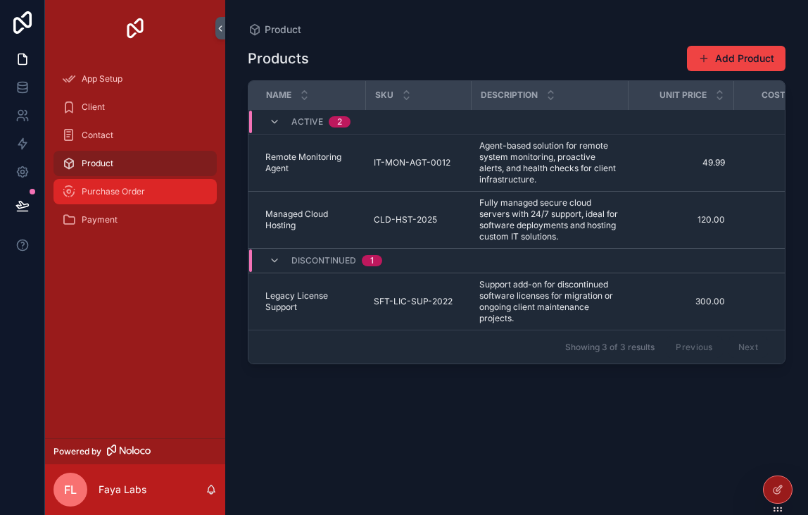
click at [139, 187] on span "Purchase Order" at bounding box center [113, 191] width 63 height 11
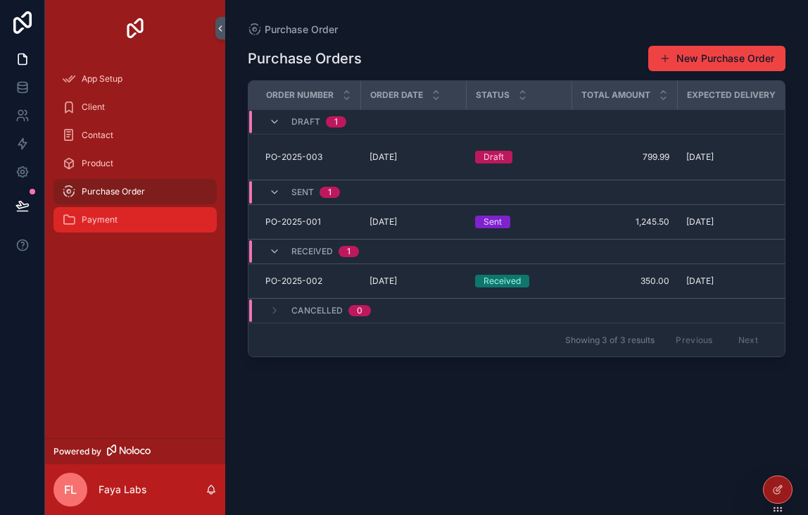
click at [139, 213] on div "Payment" at bounding box center [135, 219] width 146 height 23
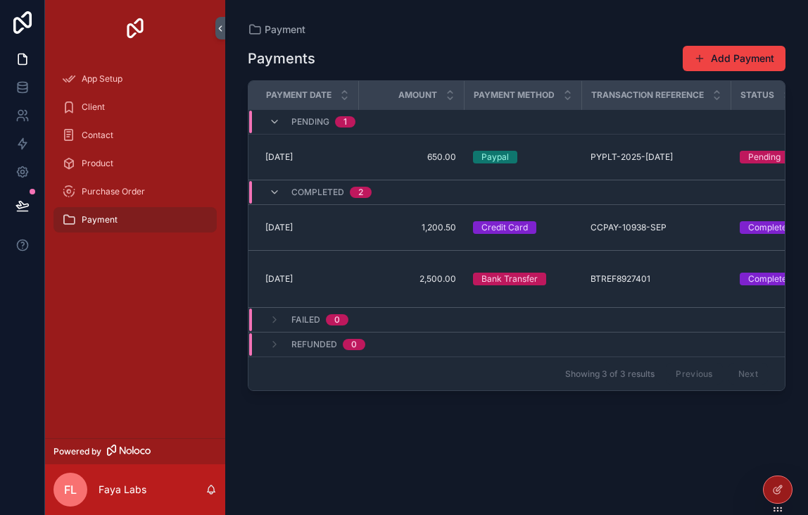
click at [94, 213] on div "Payment" at bounding box center [135, 219] width 146 height 23
click at [66, 218] on icon "scrollable content" at bounding box center [69, 220] width 14 height 14
click at [253, 28] on icon "scrollable content" at bounding box center [255, 30] width 14 height 14
click at [279, 30] on span "Payment" at bounding box center [285, 30] width 41 height 14
click at [166, 158] on div "Product" at bounding box center [135, 163] width 146 height 23
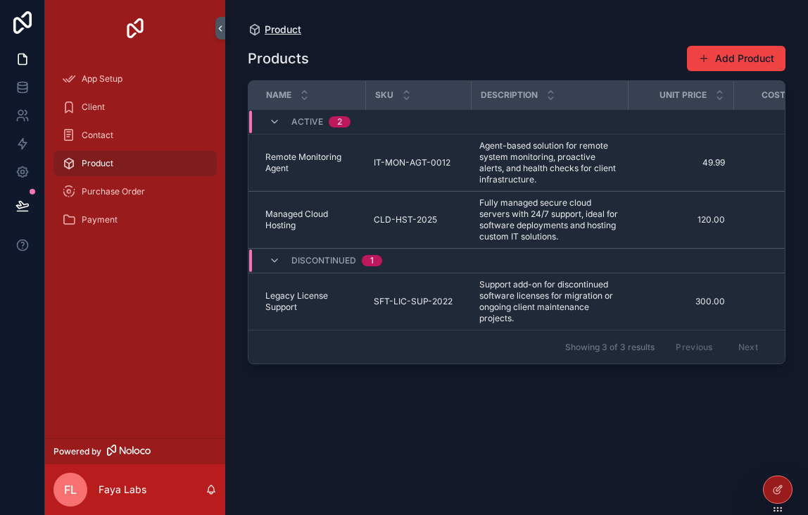
click at [283, 37] on div "Products Add Product Name Sku Description Unit Price Cost Price Quantity In Sto…" at bounding box center [517, 267] width 538 height 461
click at [284, 32] on span "Product" at bounding box center [283, 30] width 37 height 14
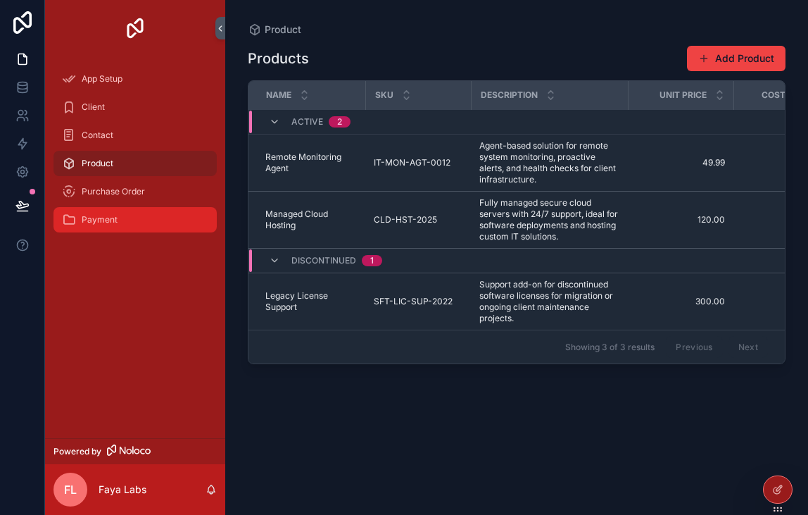
click at [144, 215] on div "Payment" at bounding box center [135, 219] width 146 height 23
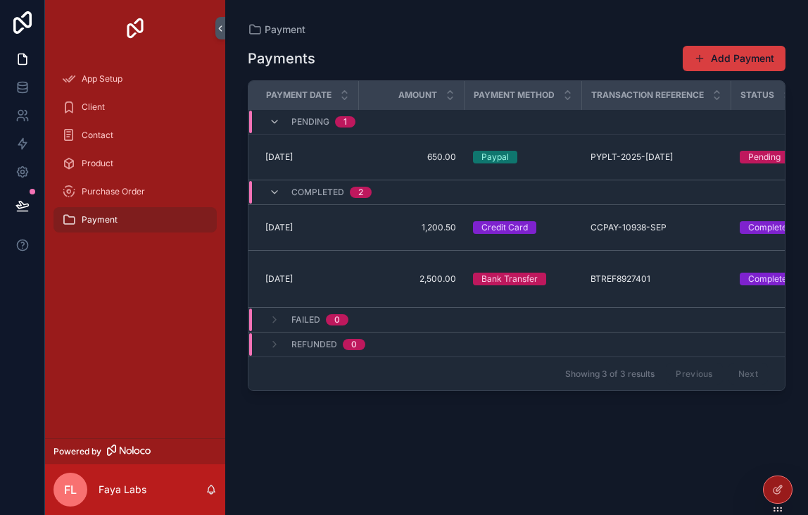
click at [767, 73] on div "Payments Add Payment Payment Date Amount Payment Method Transaction Reference S…" at bounding box center [517, 267] width 538 height 461
click at [766, 61] on button "Add Payment" at bounding box center [734, 58] width 103 height 25
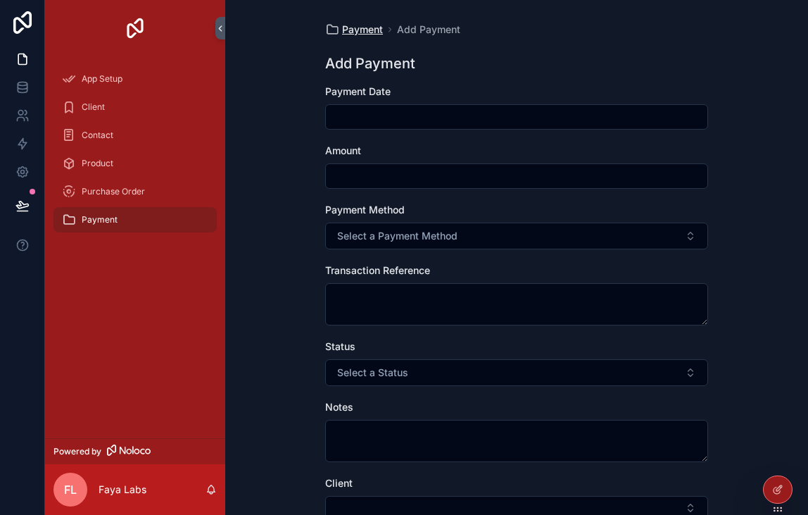
click at [345, 30] on span "Payment" at bounding box center [362, 30] width 41 height 14
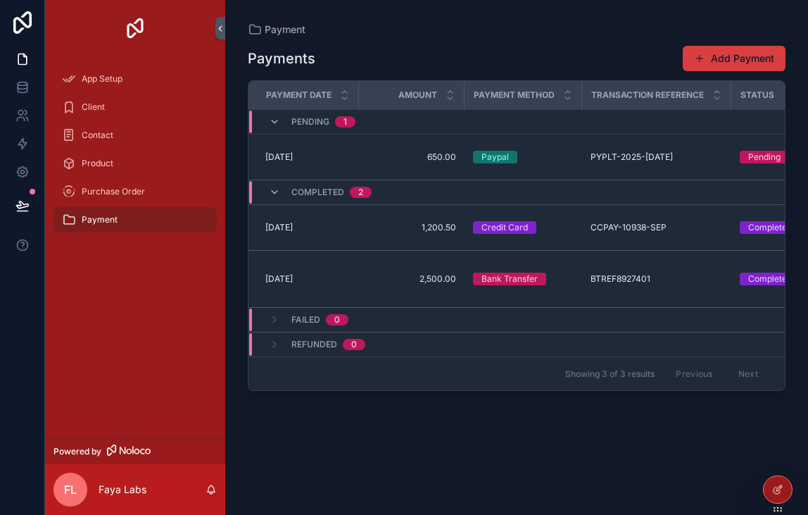
click at [722, 62] on button "Add Payment" at bounding box center [734, 58] width 103 height 25
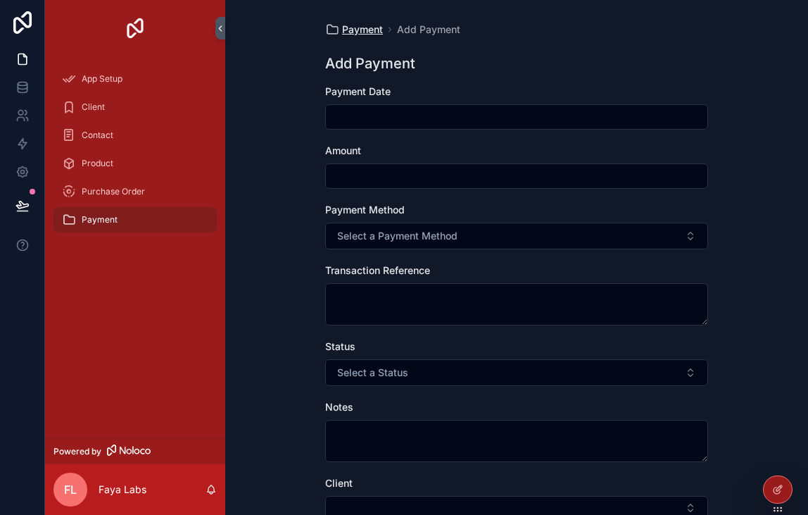
click at [358, 28] on span "Payment" at bounding box center [362, 30] width 41 height 14
